Goal: Information Seeking & Learning: Learn about a topic

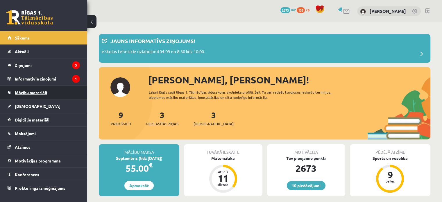
click at [57, 93] on link "Mācību materiāli" at bounding box center [44, 92] width 72 height 13
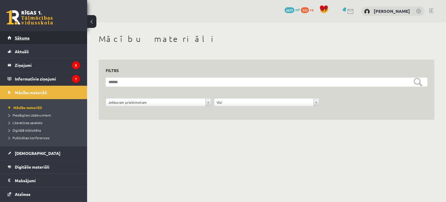
click at [70, 33] on link "Sākums" at bounding box center [44, 37] width 72 height 13
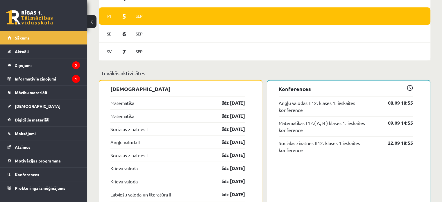
scroll to position [450, 0]
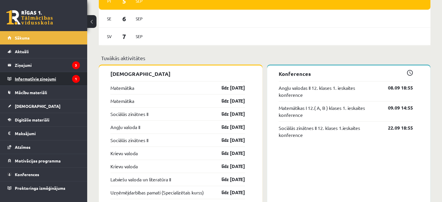
click at [67, 80] on legend "Informatīvie ziņojumi 1" at bounding box center [47, 78] width 65 height 13
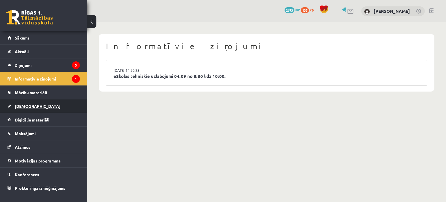
click at [68, 101] on link "[DEMOGRAPHIC_DATA]" at bounding box center [44, 105] width 72 height 13
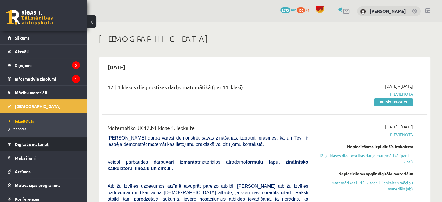
click at [66, 141] on link "Digitālie materiāli" at bounding box center [44, 143] width 72 height 13
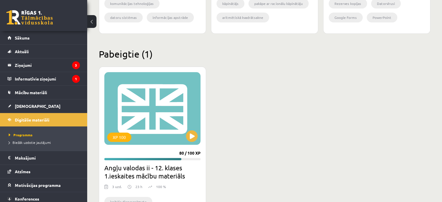
scroll to position [721, 0]
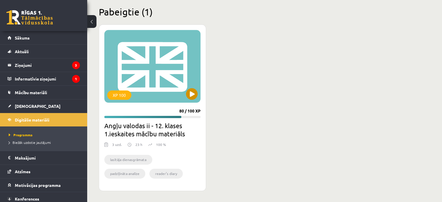
click at [173, 102] on div "XP 100" at bounding box center [152, 66] width 96 height 73
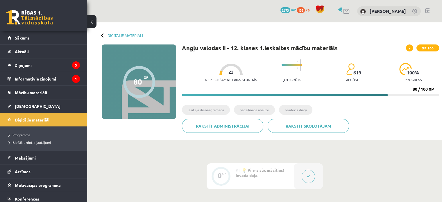
click at [103, 33] on div at bounding box center [103, 35] width 4 height 4
click at [106, 34] on div "Digitālie materiāli" at bounding box center [122, 35] width 41 height 4
click at [107, 35] on link "Digitālie materiāli" at bounding box center [124, 35] width 35 height 4
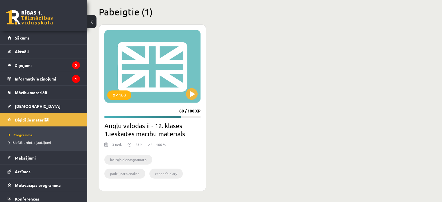
scroll to position [721, 0]
click at [49, 105] on link "[DEMOGRAPHIC_DATA]" at bounding box center [44, 105] width 72 height 13
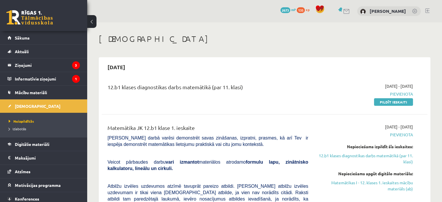
scroll to position [44, 0]
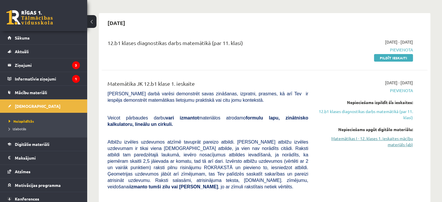
click at [374, 143] on link "Matemātikas I - 12. klases 1. ieskaites mācību materiāls (ab)" at bounding box center [365, 141] width 96 height 12
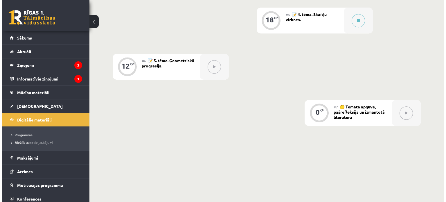
scroll to position [377, 0]
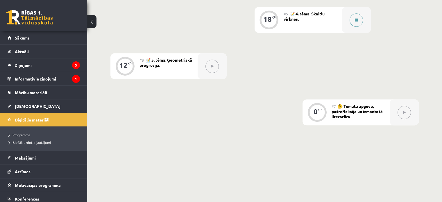
click at [356, 24] on button at bounding box center [355, 19] width 13 height 13
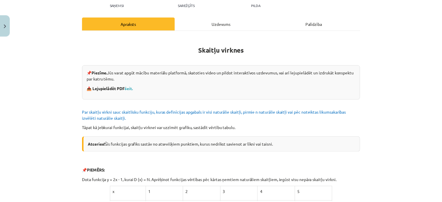
scroll to position [67, 0]
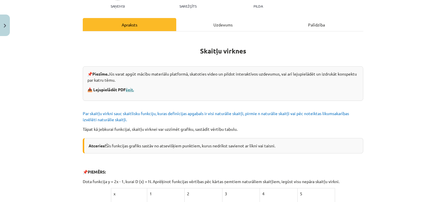
click at [132, 89] on link "šeit." at bounding box center [130, 89] width 8 height 5
click at [1, 27] on button "Close" at bounding box center [5, 25] width 10 height 21
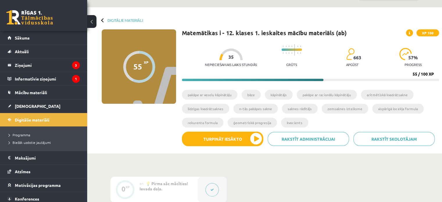
scroll to position [0, 0]
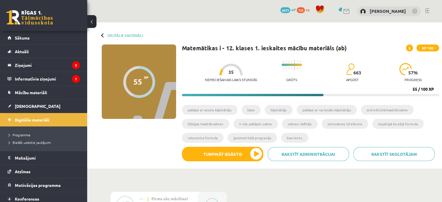
click at [263, 58] on div "Nepieciešamais laiks stundās 35 Grūts 663 apgūst 57 % progress" at bounding box center [322, 70] width 234 height 29
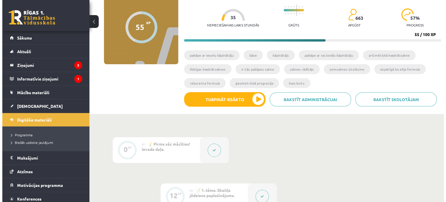
scroll to position [107, 0]
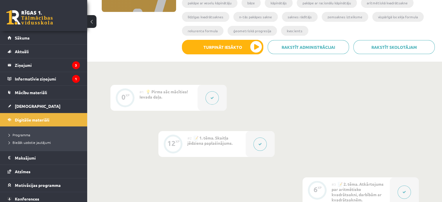
click at [267, 143] on div at bounding box center [259, 144] width 29 height 26
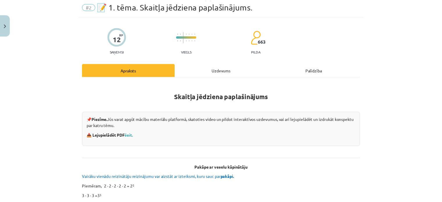
scroll to position [22, 0]
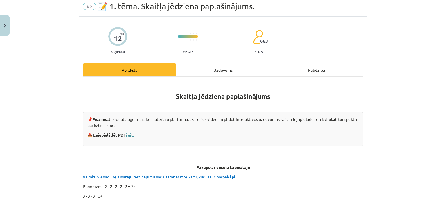
click at [133, 132] on link "šeit." at bounding box center [130, 134] width 8 height 5
click at [0, 27] on button "Close" at bounding box center [5, 25] width 10 height 21
click at [51, 104] on div "Mācību tēma: Matemātikas i - 12. klases 1. ieskaites mācību materiāls (ab) #2 📝…" at bounding box center [223, 101] width 446 height 202
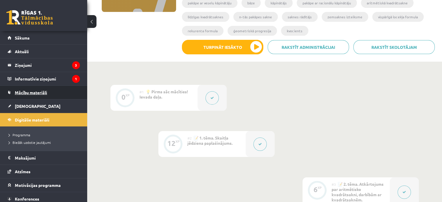
click at [49, 95] on link "Mācību materiāli" at bounding box center [44, 92] width 72 height 13
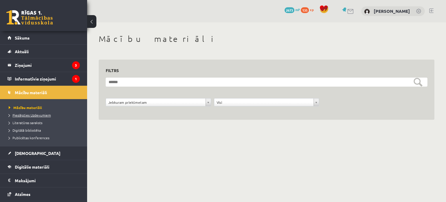
click at [36, 115] on span "Pieslēgties Uzdevumiem" at bounding box center [30, 115] width 42 height 5
